Goal: Book appointment/travel/reservation

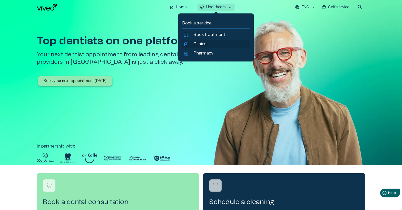
click at [203, 45] on p "Clinics" at bounding box center [200, 44] width 13 height 6
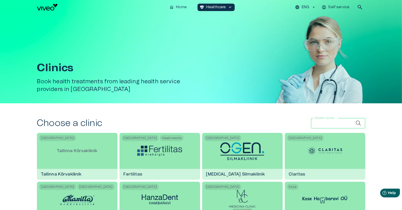
click at [318, 125] on input "Search clinics" at bounding box center [333, 123] width 45 height 10
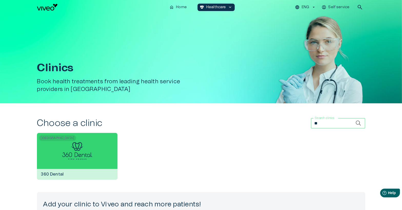
type input "**"
click at [74, 156] on img at bounding box center [77, 151] width 30 height 18
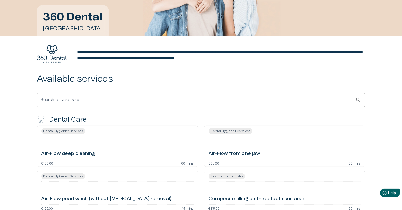
scroll to position [132, 0]
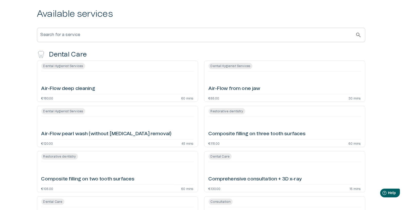
click at [111, 83] on div "Air-Flow deep cleaning" at bounding box center [117, 82] width 152 height 18
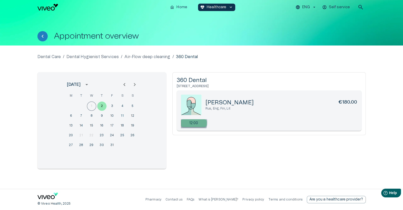
click at [189, 122] on p "12:00" at bounding box center [193, 122] width 9 height 5
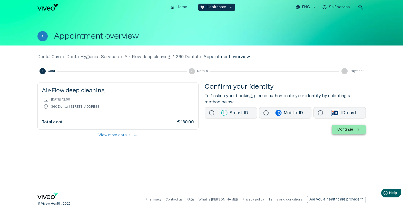
click at [131, 136] on button "View more details keyboard_arrow_up" at bounding box center [117, 135] width 161 height 10
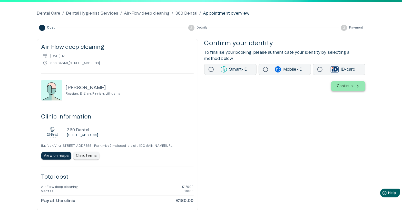
scroll to position [46, 0]
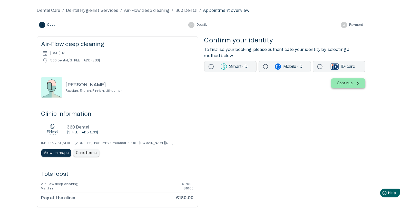
click at [144, 95] on div "[PERSON_NAME] Russian, English, Finnish, Lithuanian" at bounding box center [117, 87] width 152 height 21
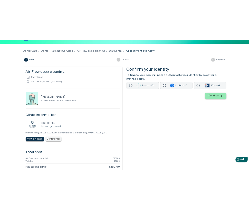
scroll to position [41, 0]
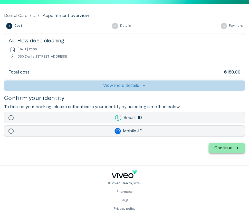
click at [133, 87] on p "View more details" at bounding box center [121, 85] width 36 height 6
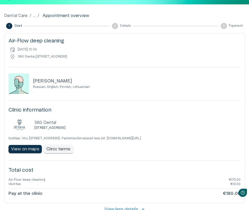
scroll to position [0, 0]
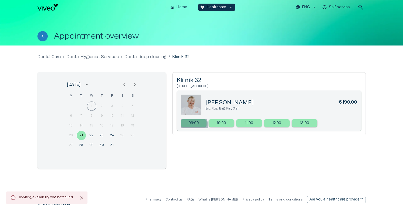
click at [191, 126] on p "09:00" at bounding box center [194, 122] width 10 height 5
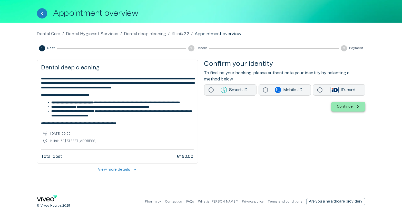
scroll to position [29, 0]
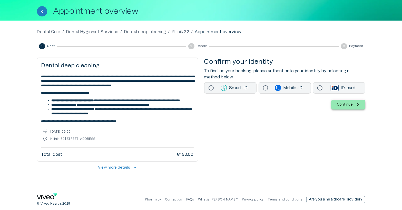
click at [120, 167] on p "View more details" at bounding box center [114, 167] width 32 height 5
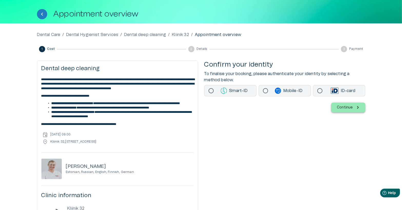
scroll to position [22, 0]
click at [140, 104] on span "**********" at bounding box center [136, 103] width 87 height 3
